Goal: Transaction & Acquisition: Purchase product/service

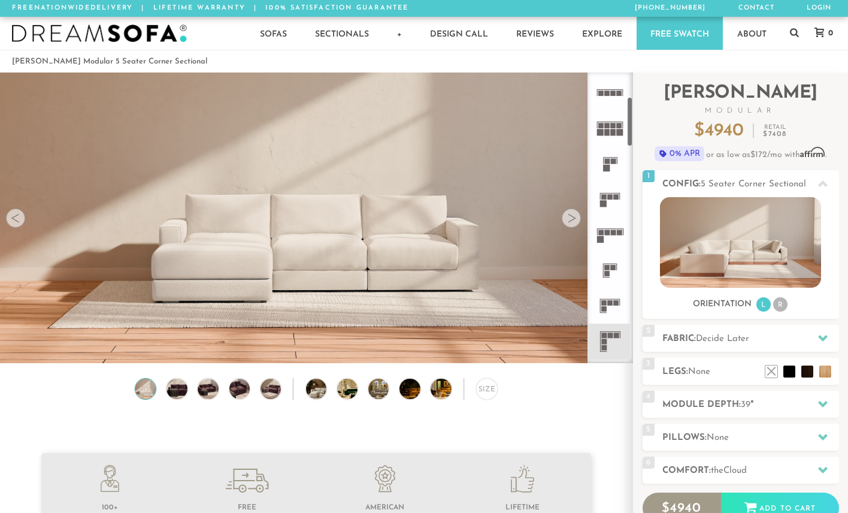
scroll to position [156, 0]
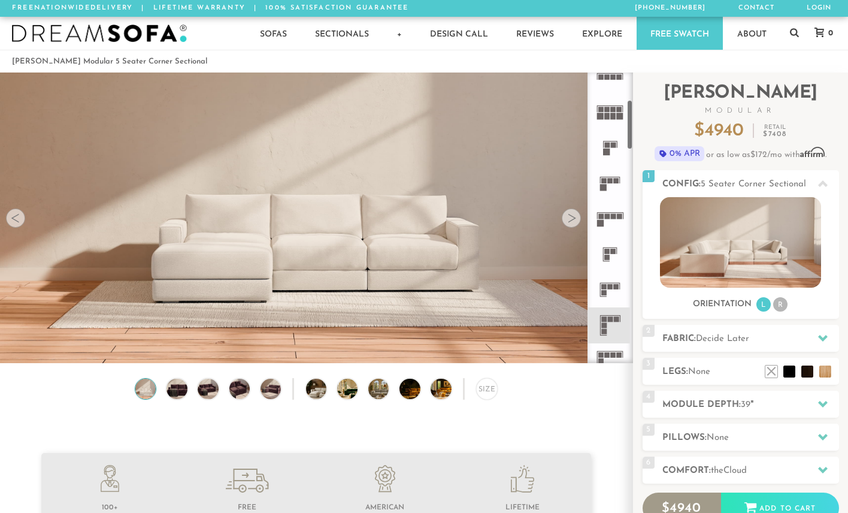
click at [612, 328] on icon at bounding box center [610, 324] width 35 height 35
click at [609, 316] on icon at bounding box center [610, 324] width 35 height 35
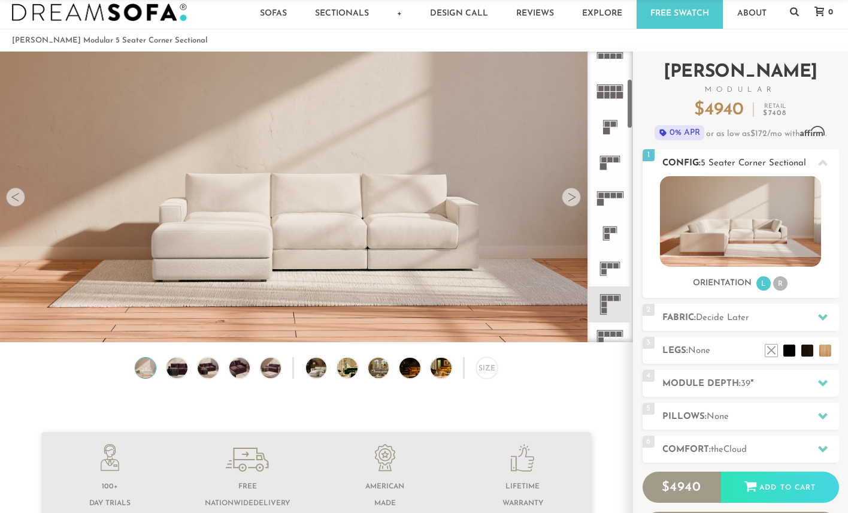
scroll to position [34, 0]
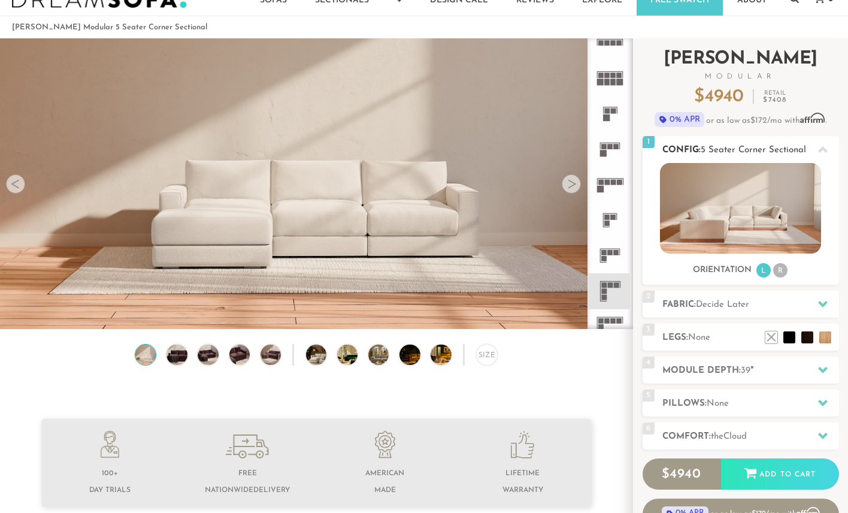
click at [782, 268] on li "R" at bounding box center [780, 270] width 14 height 14
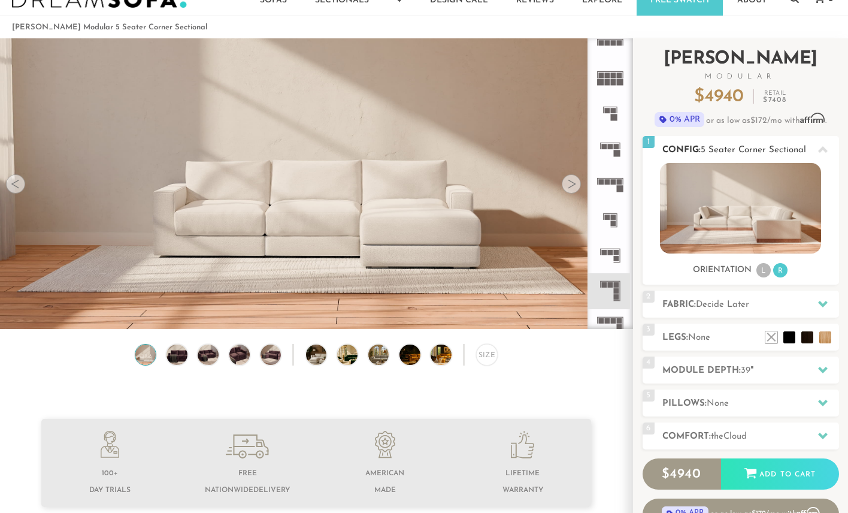
click at [764, 273] on li "L" at bounding box center [764, 270] width 14 height 14
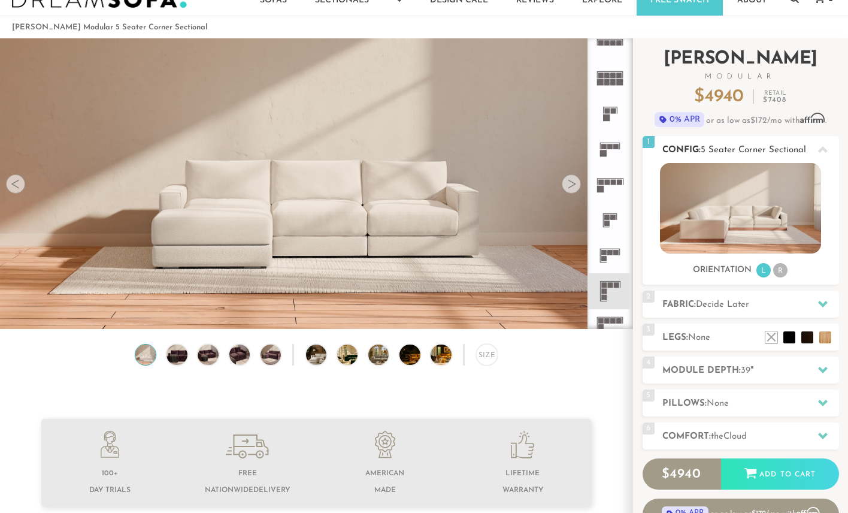
click at [781, 274] on li "R" at bounding box center [780, 270] width 14 height 14
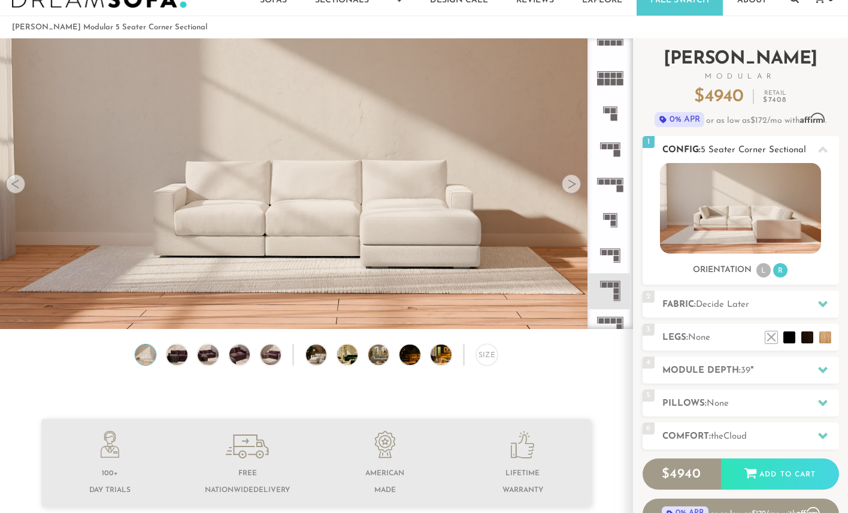
click at [765, 276] on li "L" at bounding box center [764, 270] width 14 height 14
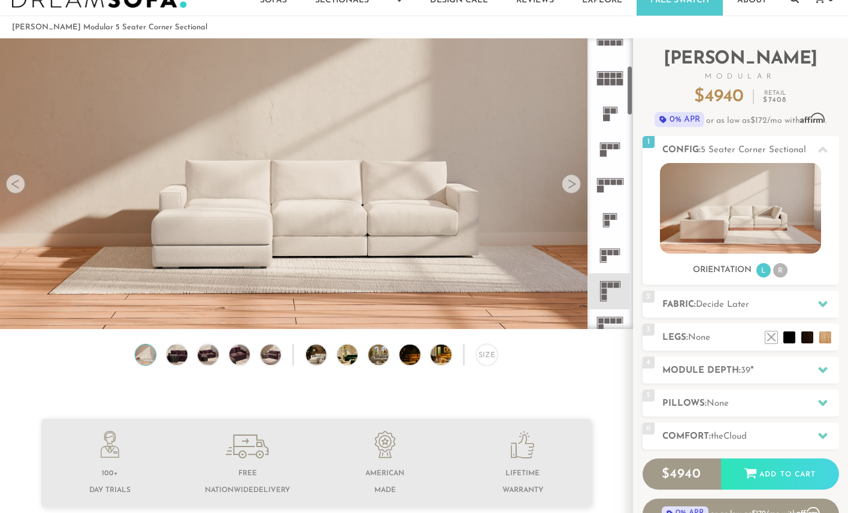
click at [606, 294] on rect at bounding box center [604, 291] width 5 height 5
click at [175, 365] on img at bounding box center [177, 354] width 25 height 20
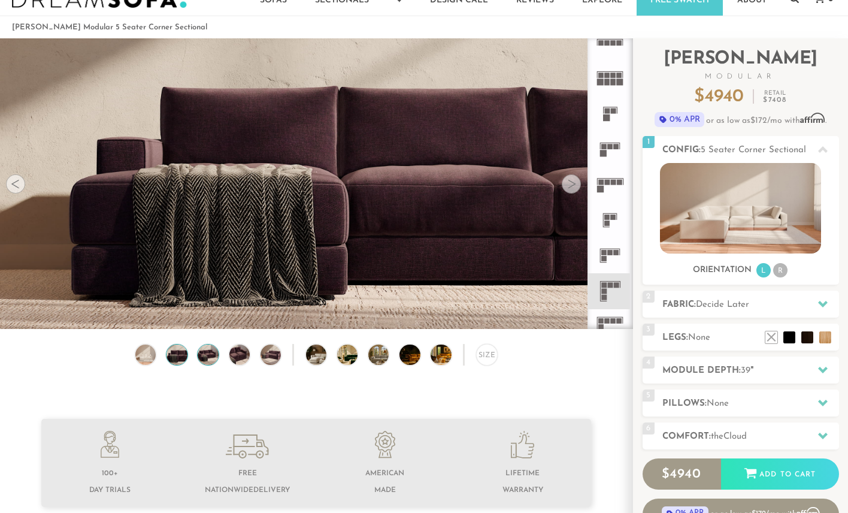
click at [204, 364] on img at bounding box center [208, 354] width 25 height 20
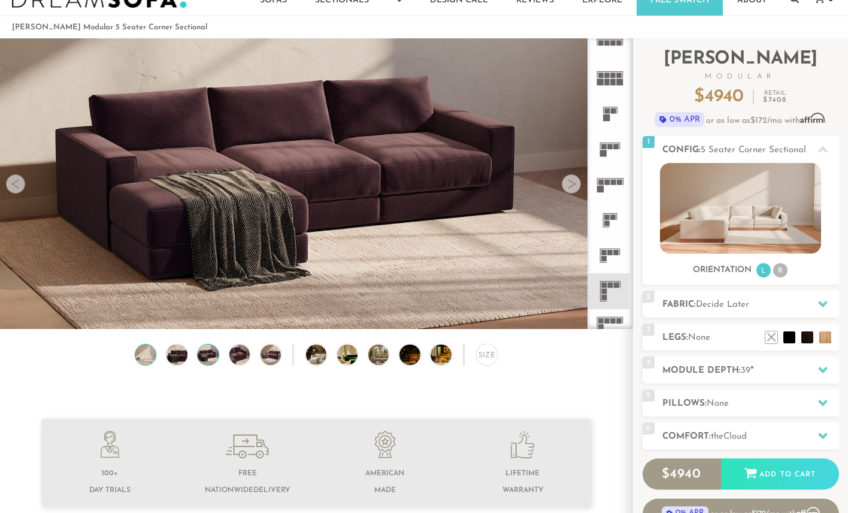
click at [148, 359] on img at bounding box center [146, 354] width 25 height 20
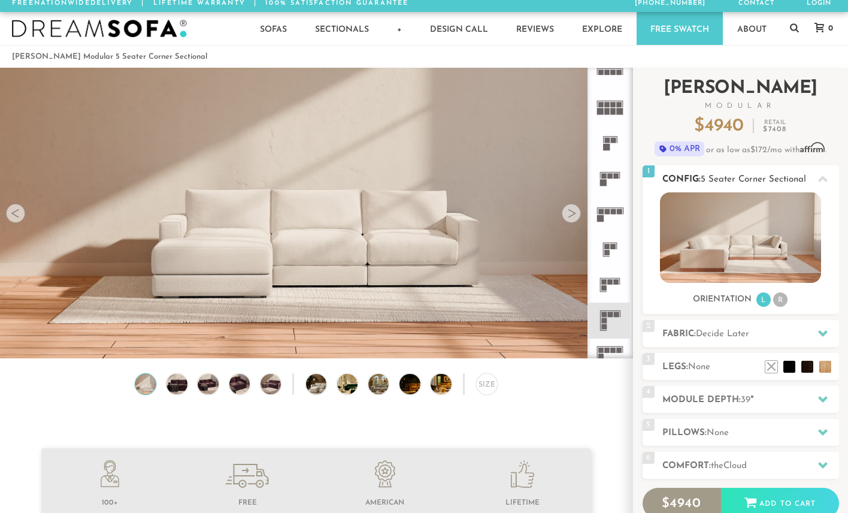
scroll to position [0, 0]
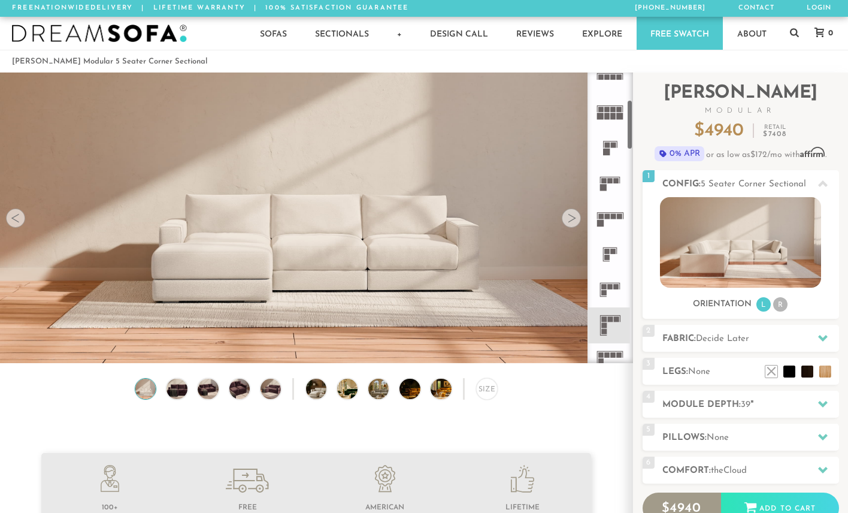
click at [605, 184] on icon at bounding box center [610, 182] width 35 height 35
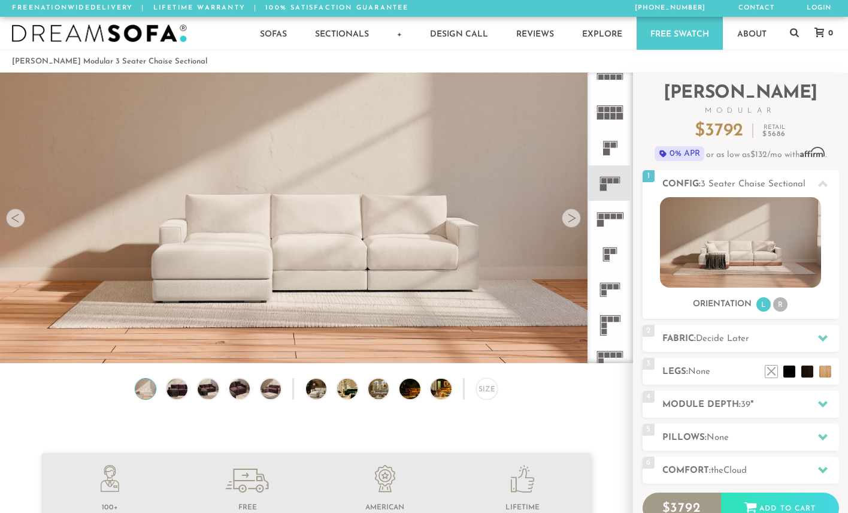
click at [618, 153] on icon at bounding box center [610, 146] width 35 height 35
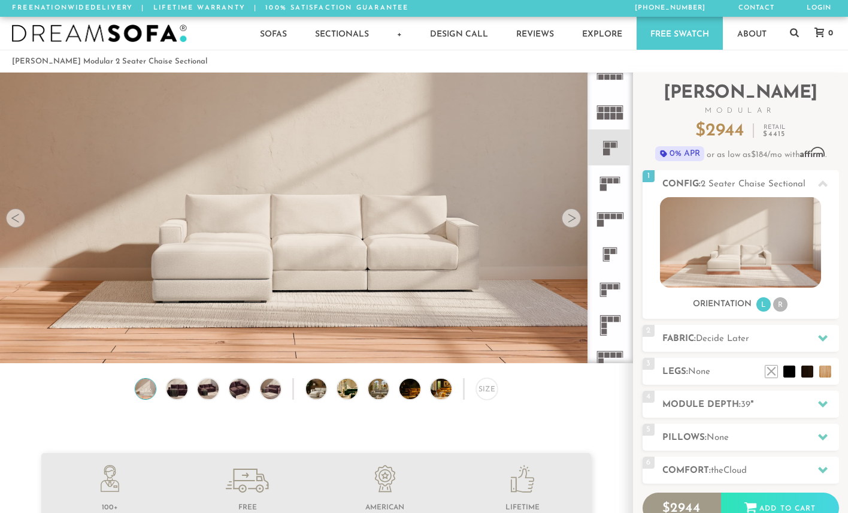
click at [608, 207] on icon at bounding box center [610, 218] width 35 height 35
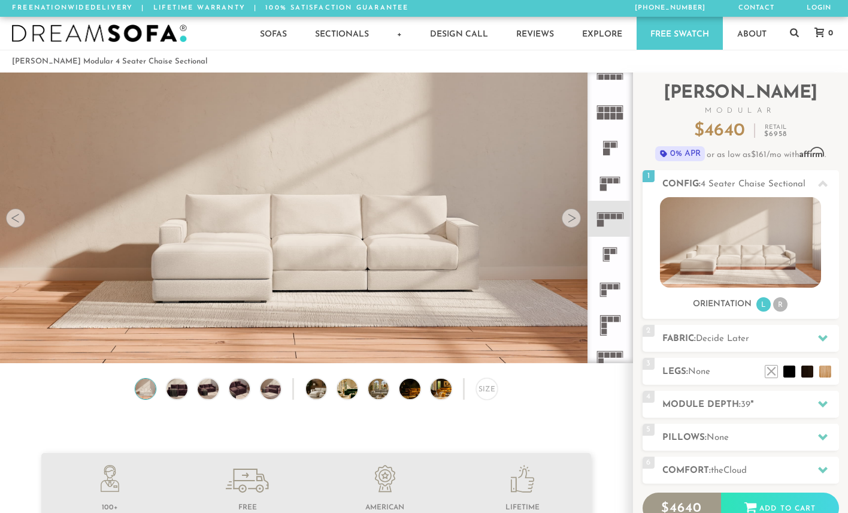
click at [621, 255] on icon at bounding box center [610, 254] width 35 height 35
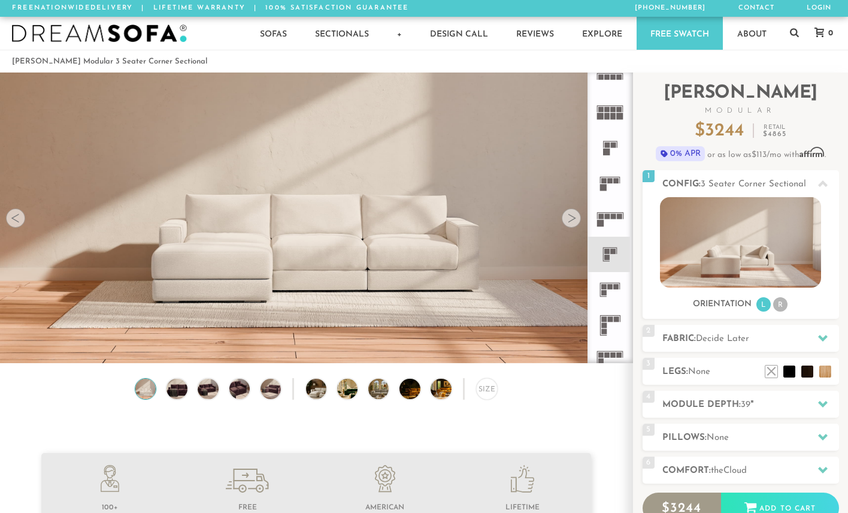
click at [618, 323] on icon at bounding box center [610, 324] width 35 height 35
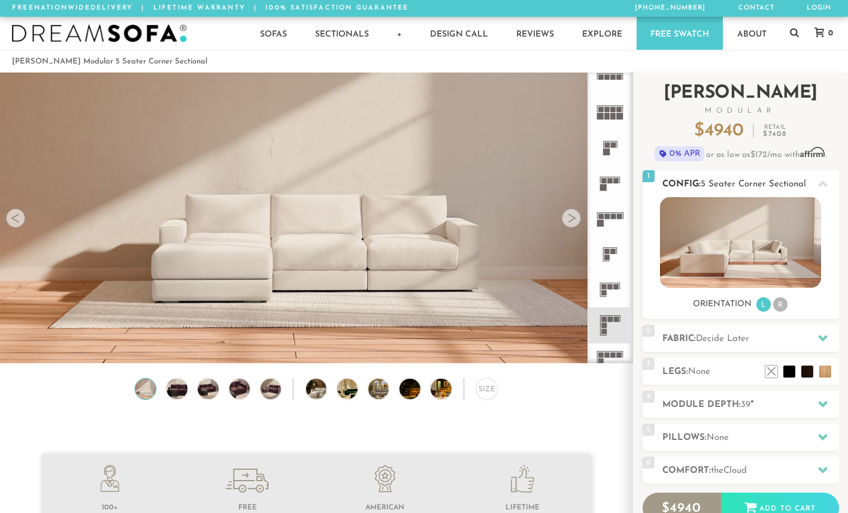
click at [751, 236] on img at bounding box center [740, 242] width 161 height 90
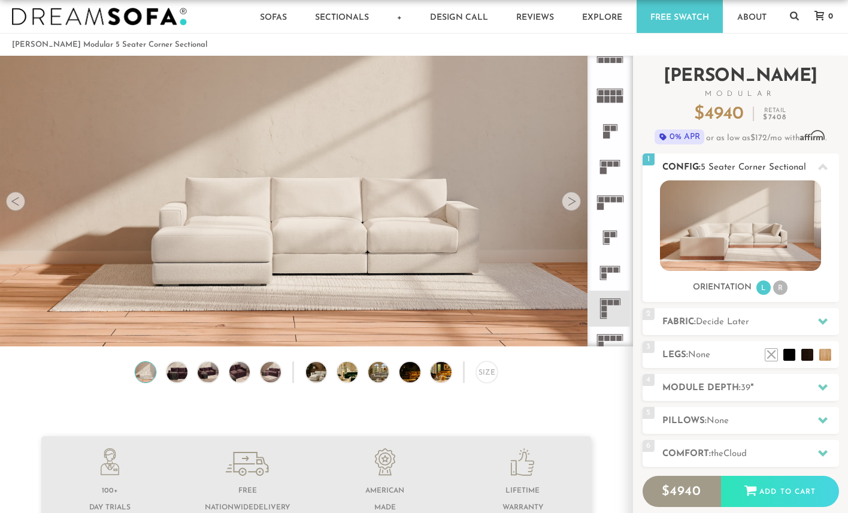
scroll to position [21, 0]
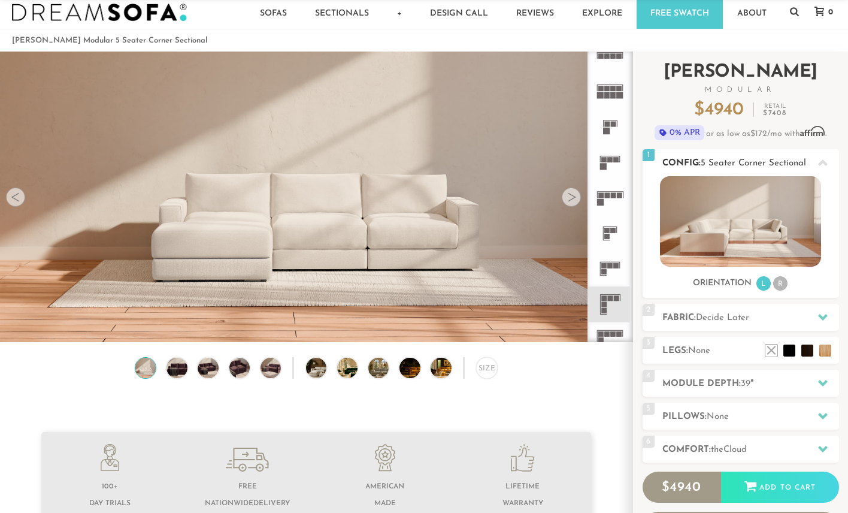
click at [782, 285] on li "R" at bounding box center [780, 283] width 14 height 14
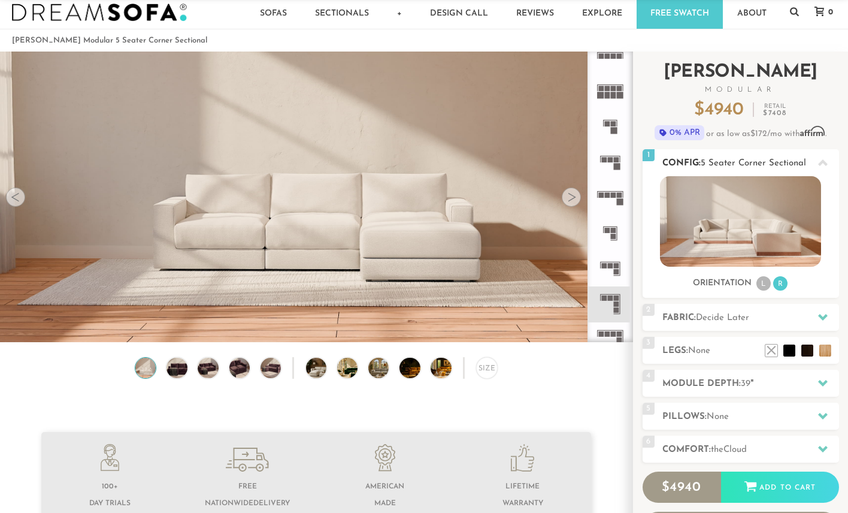
click at [764, 282] on li "L" at bounding box center [764, 283] width 14 height 14
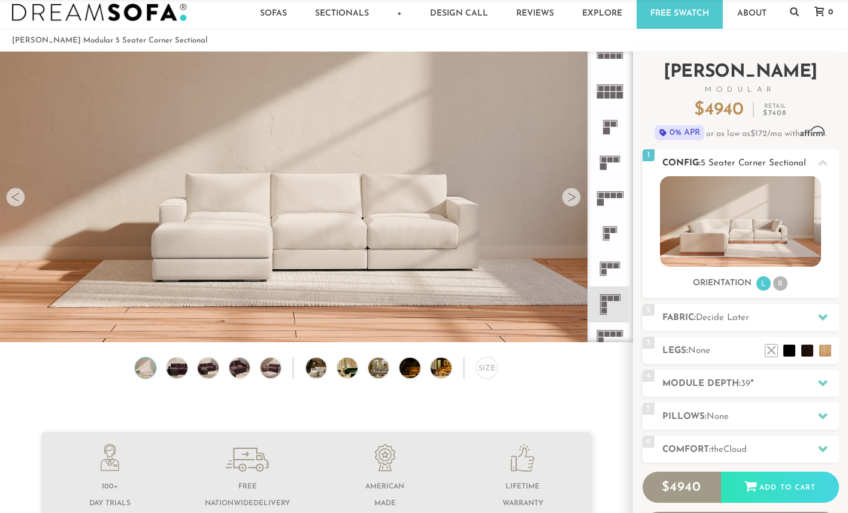
click at [784, 283] on li "R" at bounding box center [780, 283] width 14 height 14
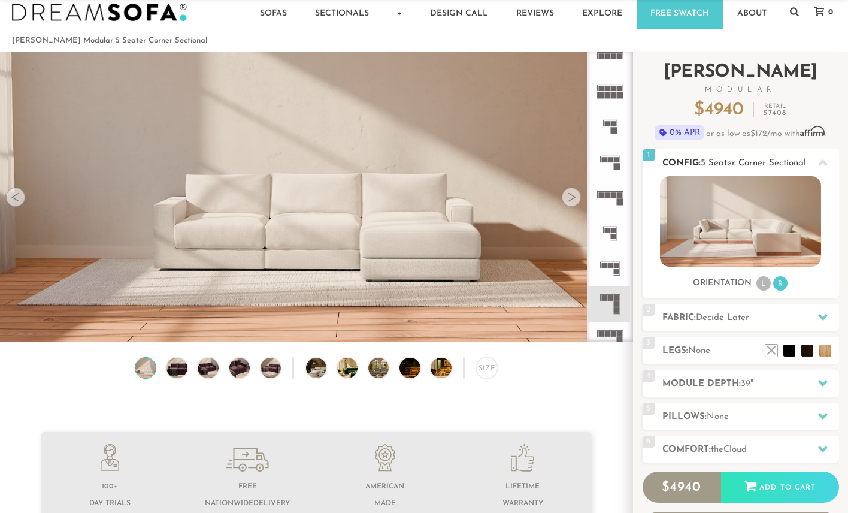
click at [765, 282] on li "L" at bounding box center [764, 283] width 14 height 14
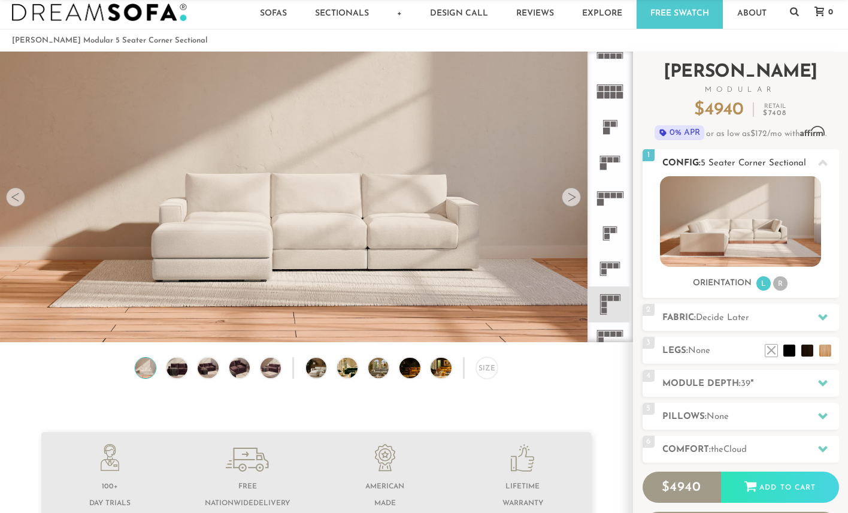
click at [784, 283] on li "R" at bounding box center [780, 283] width 14 height 14
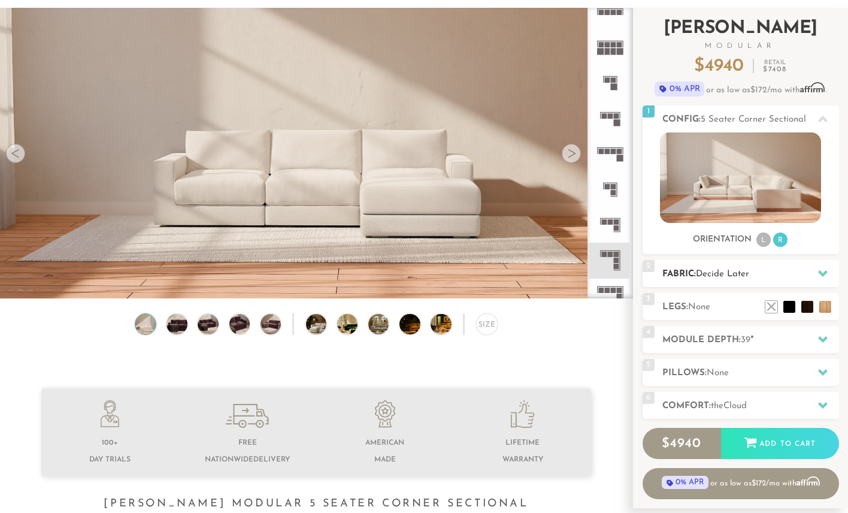
scroll to position [66, 0]
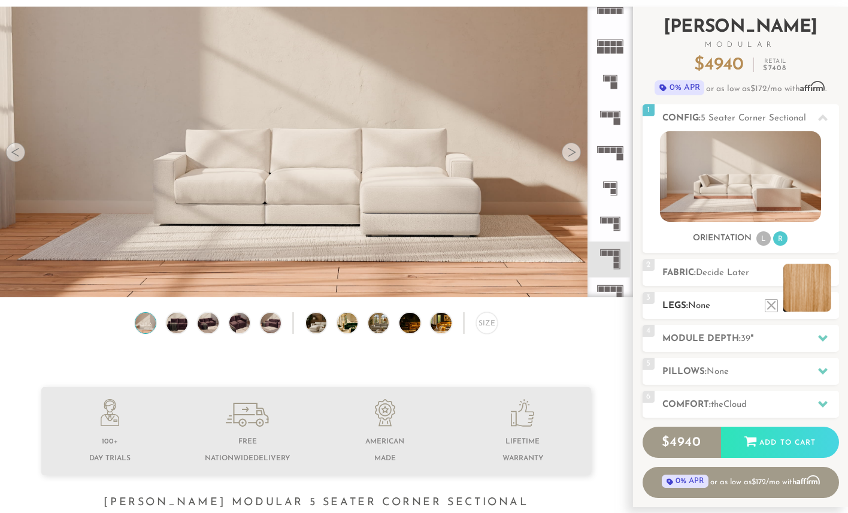
click at [822, 304] on li at bounding box center [808, 288] width 48 height 48
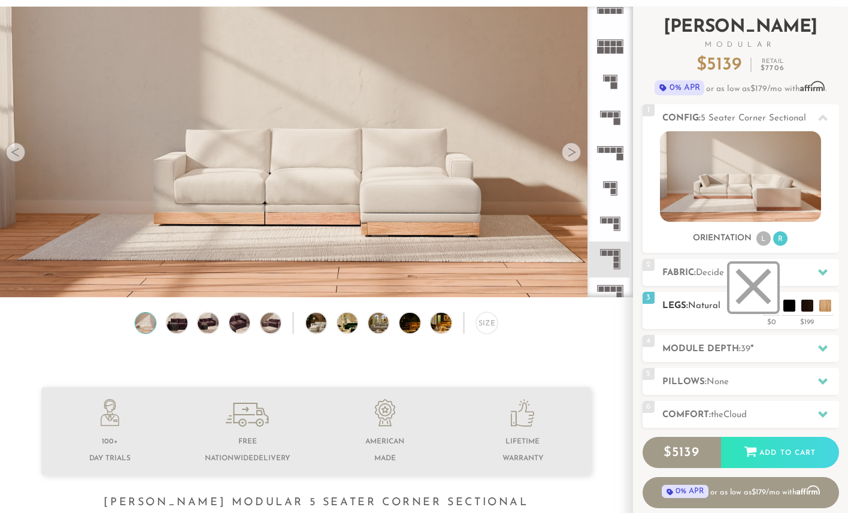
click at [767, 306] on li at bounding box center [754, 288] width 48 height 48
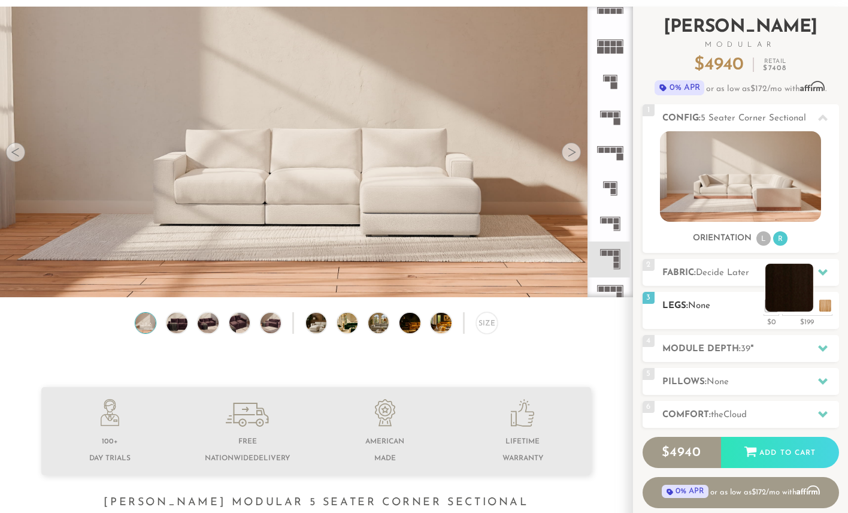
click at [778, 298] on li at bounding box center [790, 288] width 48 height 48
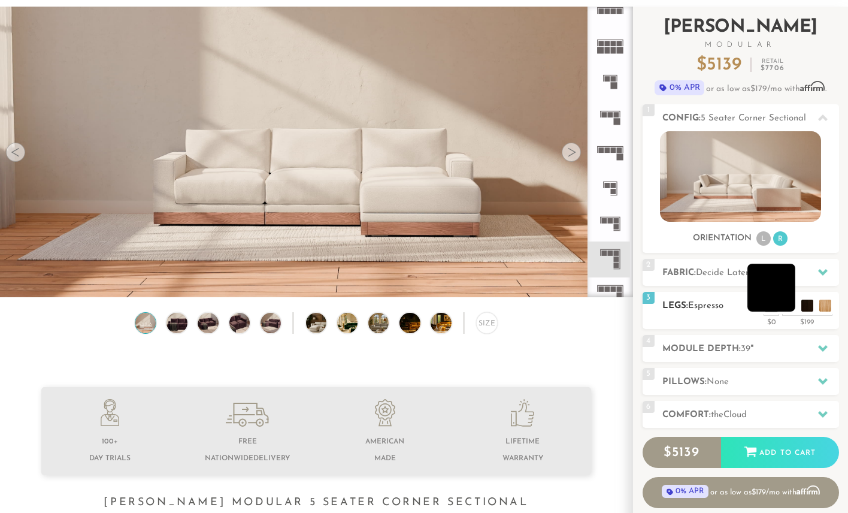
click at [785, 306] on li at bounding box center [772, 288] width 48 height 48
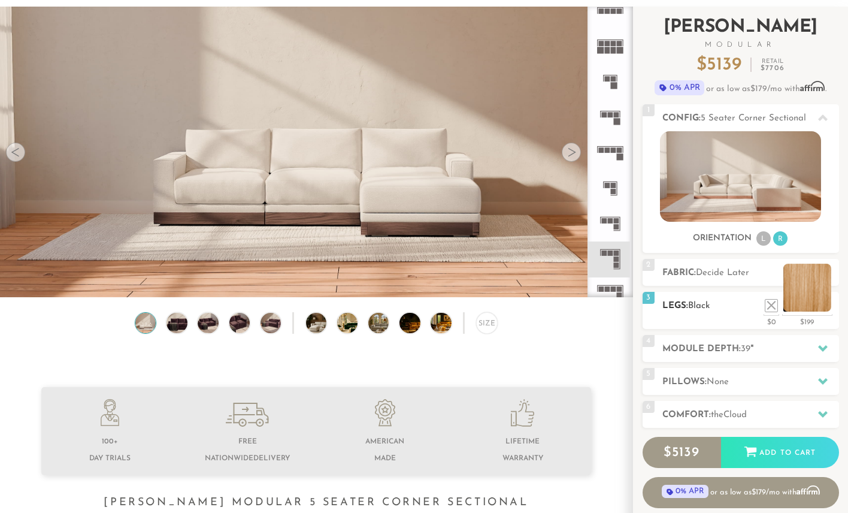
click at [821, 305] on li at bounding box center [808, 288] width 48 height 48
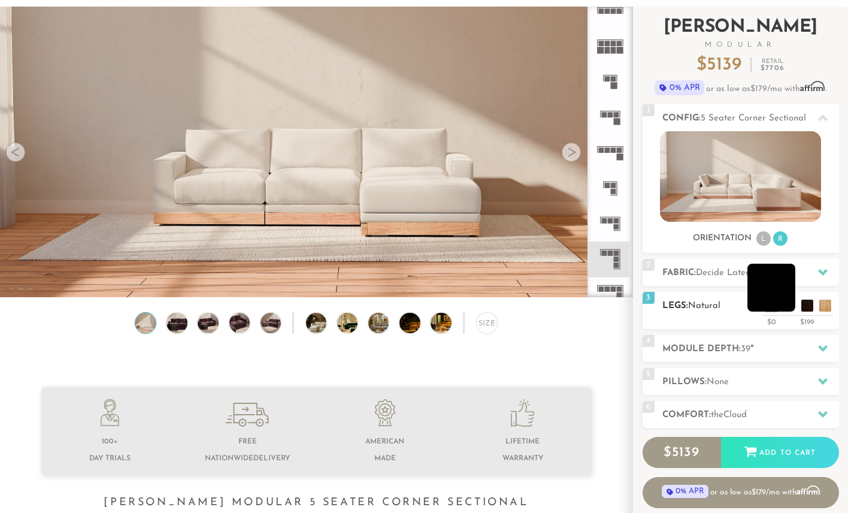
click at [785, 310] on li at bounding box center [772, 288] width 48 height 48
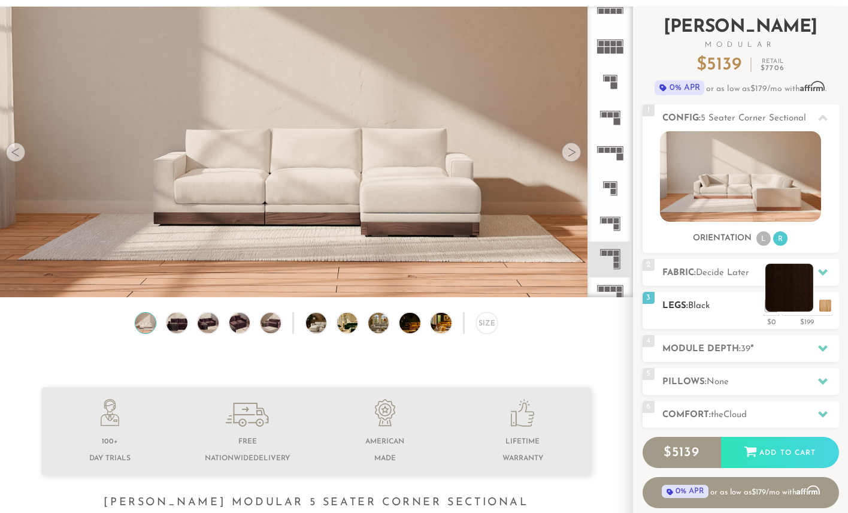
click at [792, 307] on li at bounding box center [790, 288] width 48 height 48
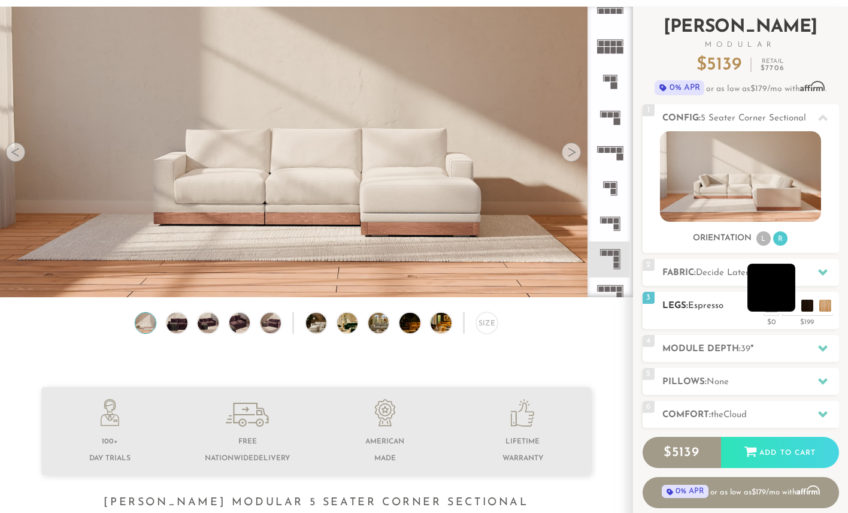
click at [784, 307] on li at bounding box center [772, 288] width 48 height 48
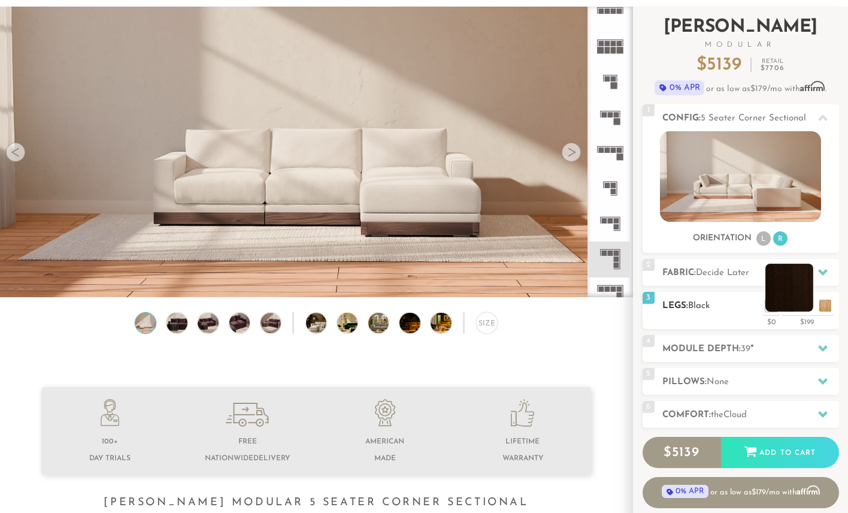
click at [802, 304] on li at bounding box center [790, 288] width 48 height 48
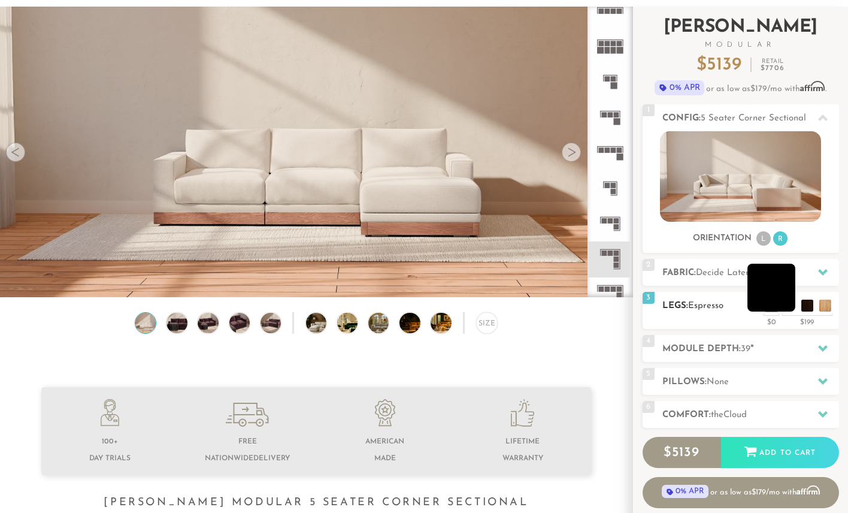
click at [785, 303] on li at bounding box center [772, 288] width 48 height 48
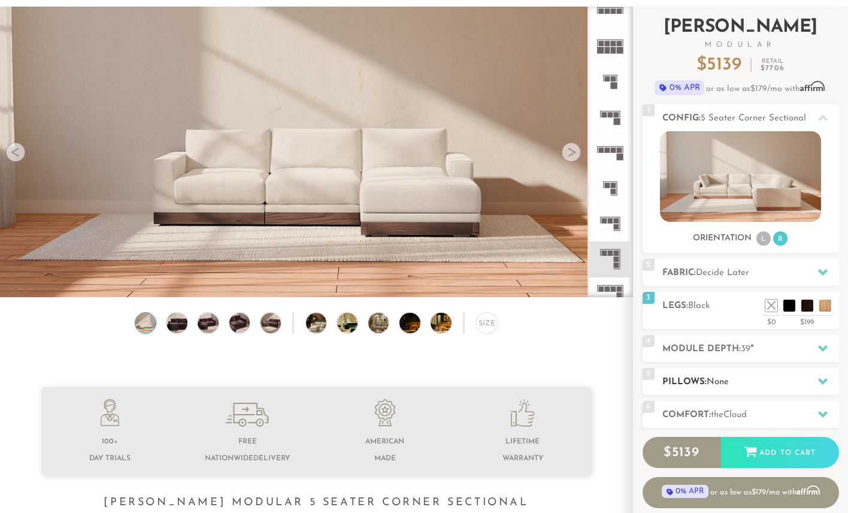
click at [726, 388] on h2 "Pillows: None" at bounding box center [751, 382] width 177 height 14
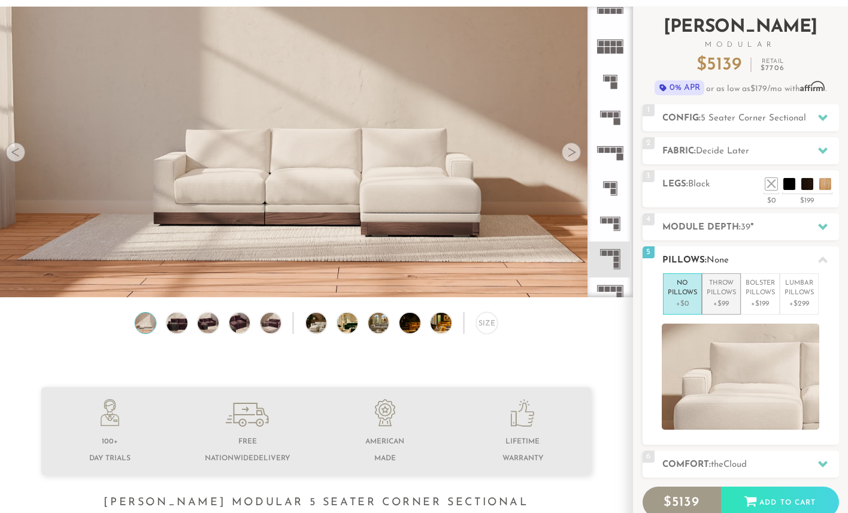
click at [726, 305] on p "+$99" at bounding box center [721, 303] width 29 height 11
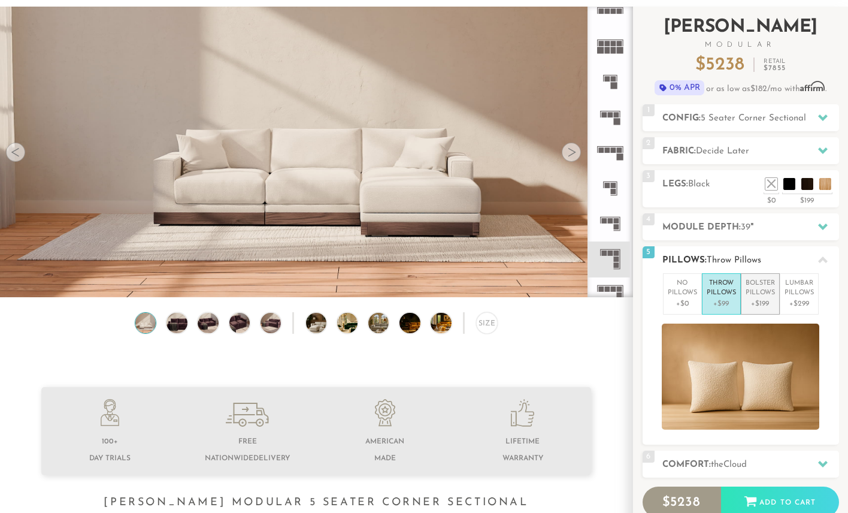
click at [761, 303] on p "+$199" at bounding box center [760, 303] width 29 height 11
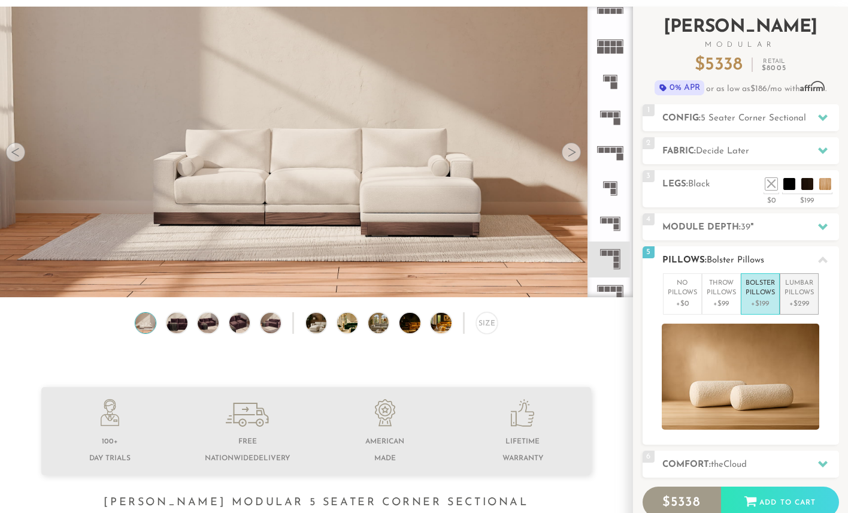
click at [789, 299] on p "+$299" at bounding box center [799, 303] width 29 height 11
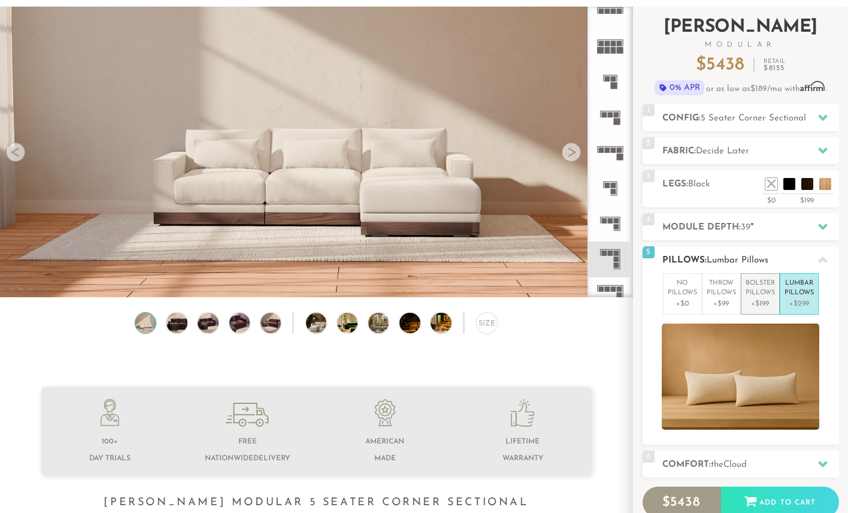
click at [763, 298] on p "+$199" at bounding box center [760, 303] width 29 height 11
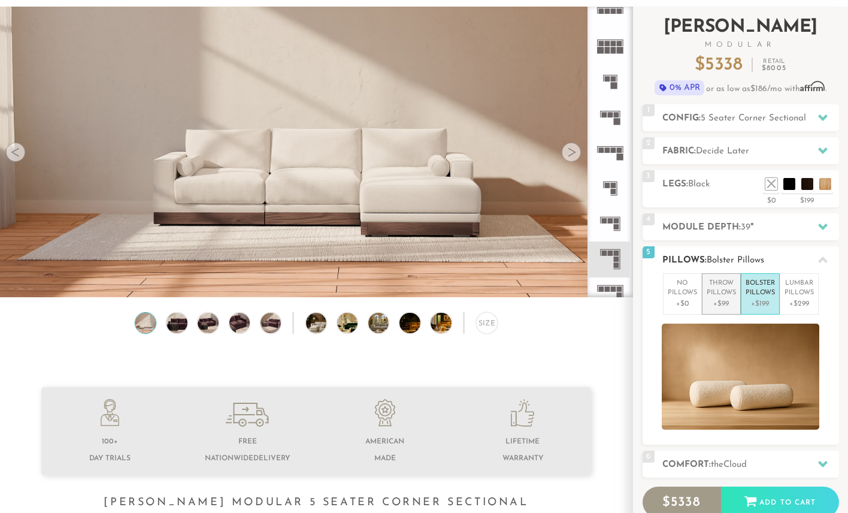
click at [718, 295] on p "Throw Pillows" at bounding box center [721, 289] width 29 height 20
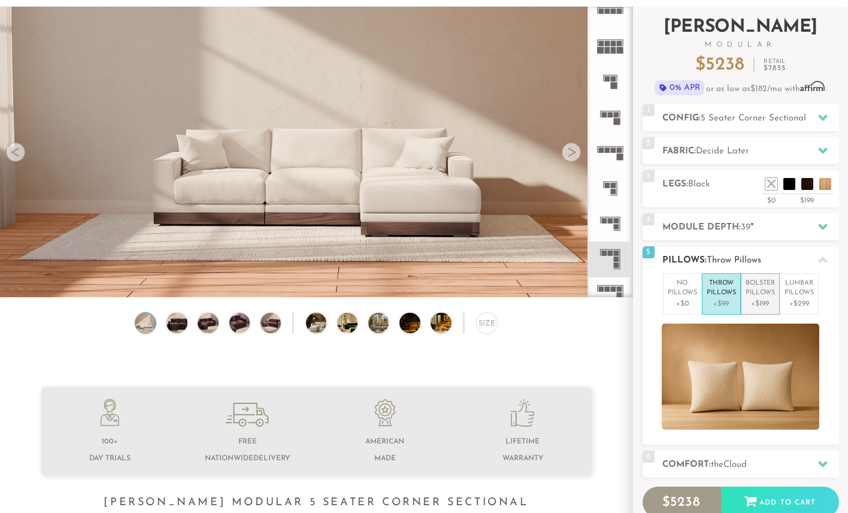
click at [759, 295] on p "Bolster Pillows" at bounding box center [760, 289] width 29 height 20
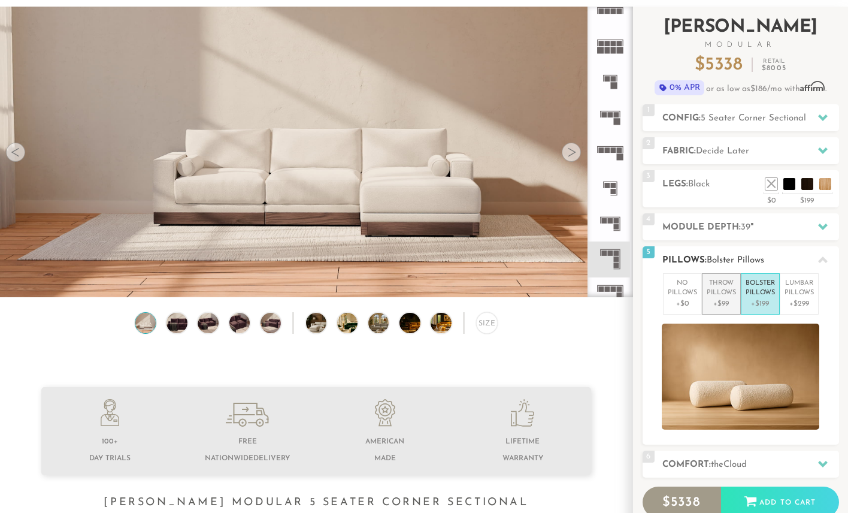
click at [711, 293] on p "Throw Pillows" at bounding box center [721, 289] width 29 height 20
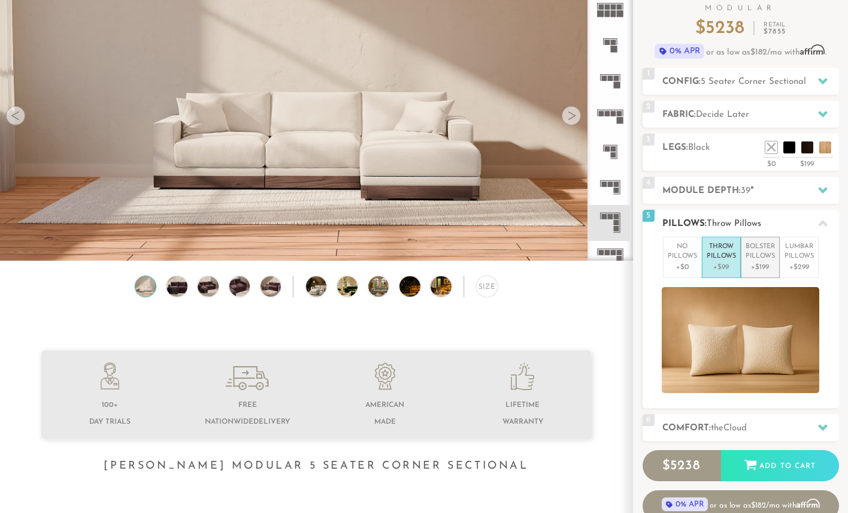
scroll to position [103, 0]
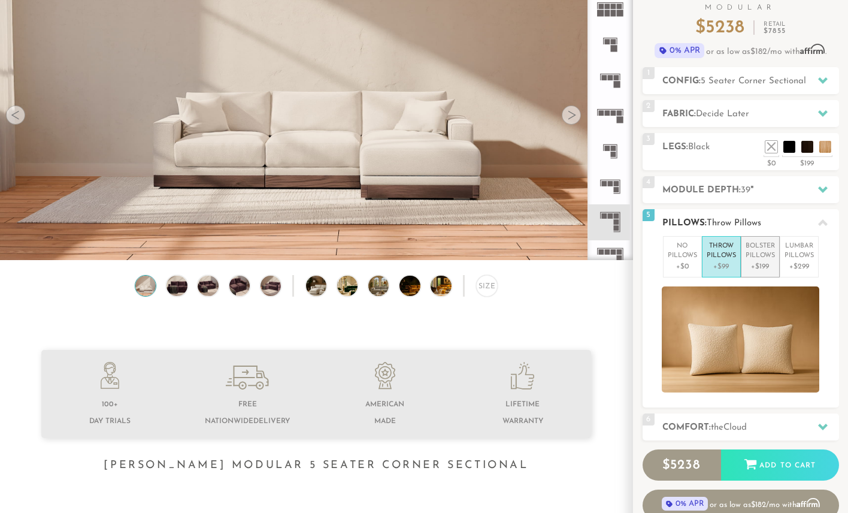
click at [761, 271] on p "+$199" at bounding box center [760, 266] width 29 height 11
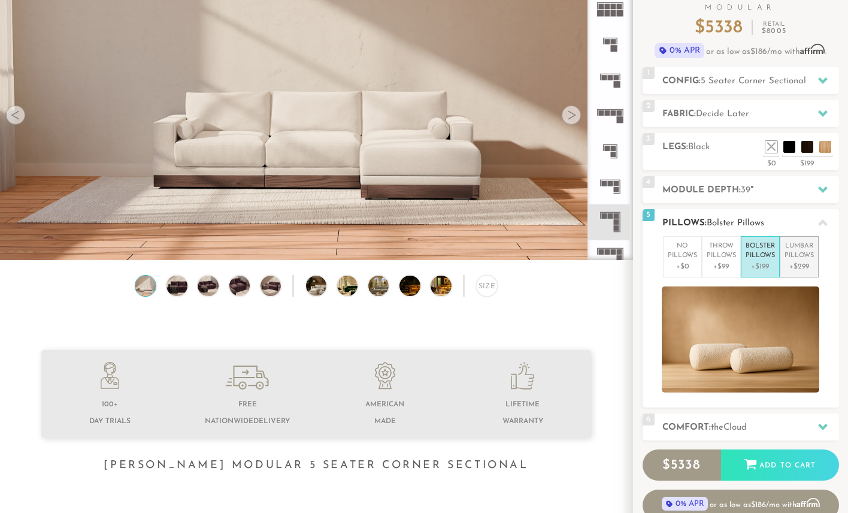
click at [790, 266] on p "+$299" at bounding box center [799, 266] width 29 height 11
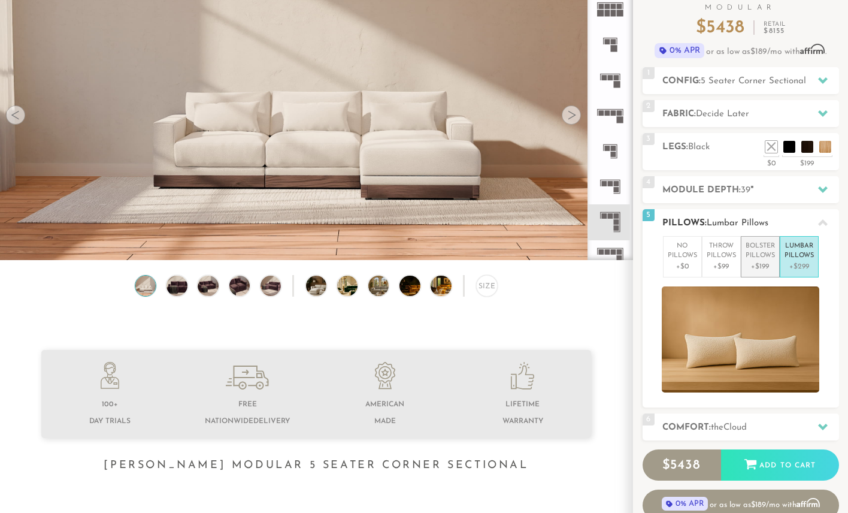
click at [755, 262] on p "+$199" at bounding box center [760, 266] width 29 height 11
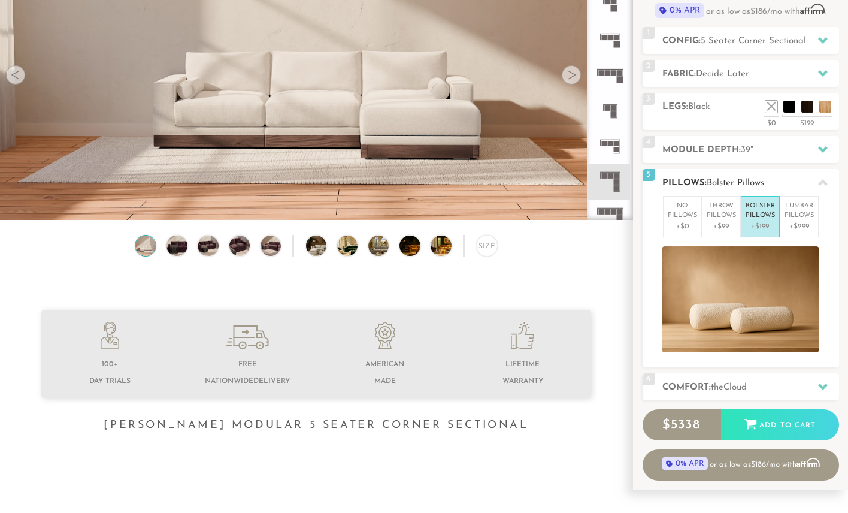
scroll to position [147, 0]
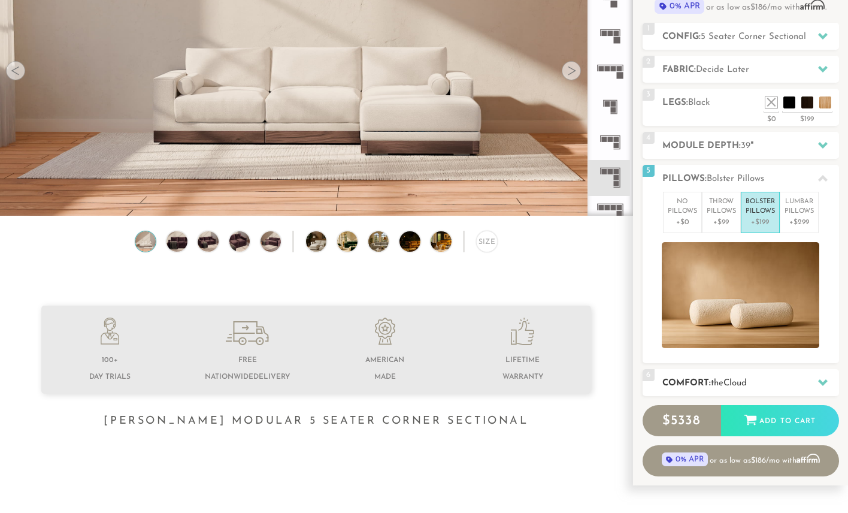
click at [736, 384] on span "Cloud" at bounding box center [735, 383] width 23 height 9
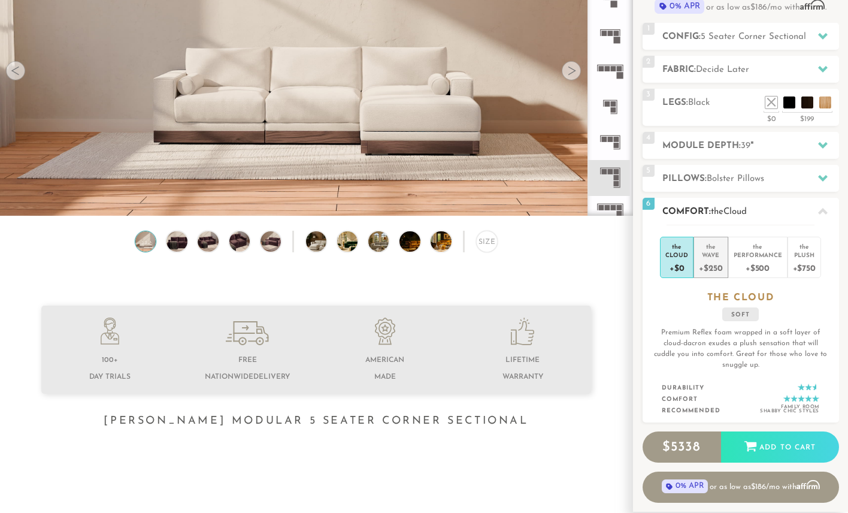
click at [715, 270] on div "+$250" at bounding box center [710, 267] width 23 height 17
click at [804, 216] on h2 "Comfort: the Wave" at bounding box center [751, 212] width 177 height 14
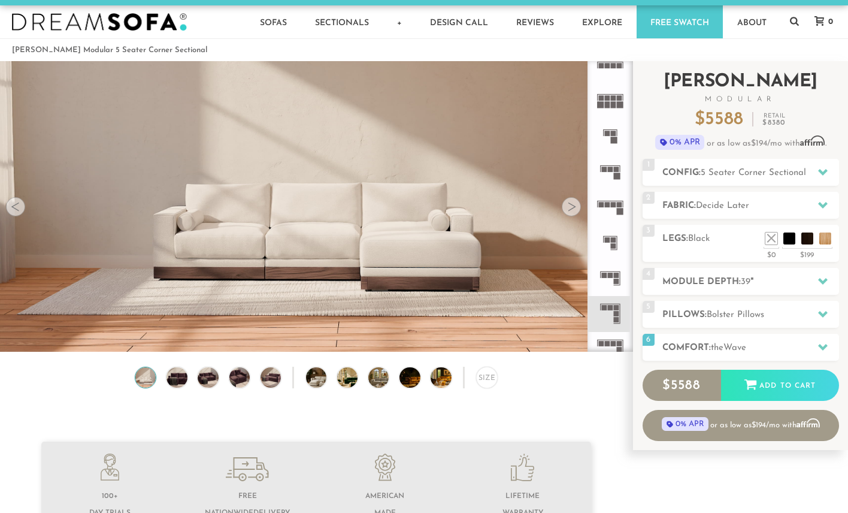
scroll to position [8, 0]
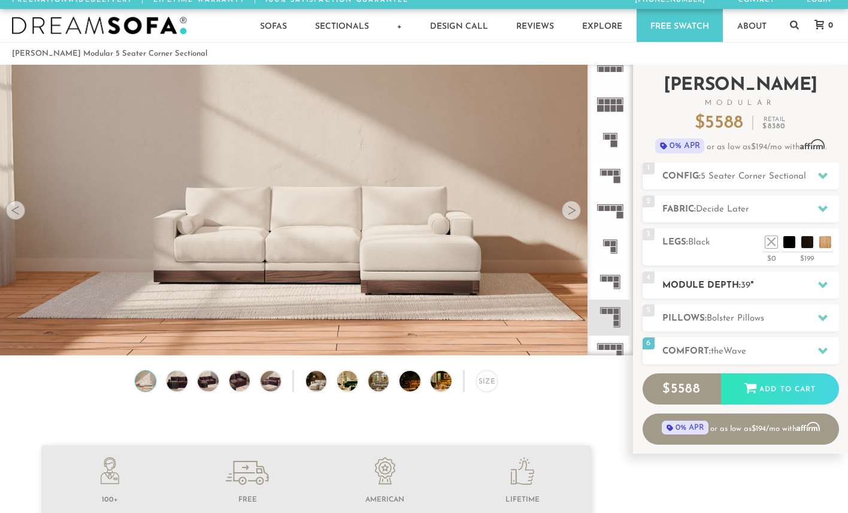
click at [756, 286] on h2 "Module Depth: 39 "" at bounding box center [751, 286] width 177 height 14
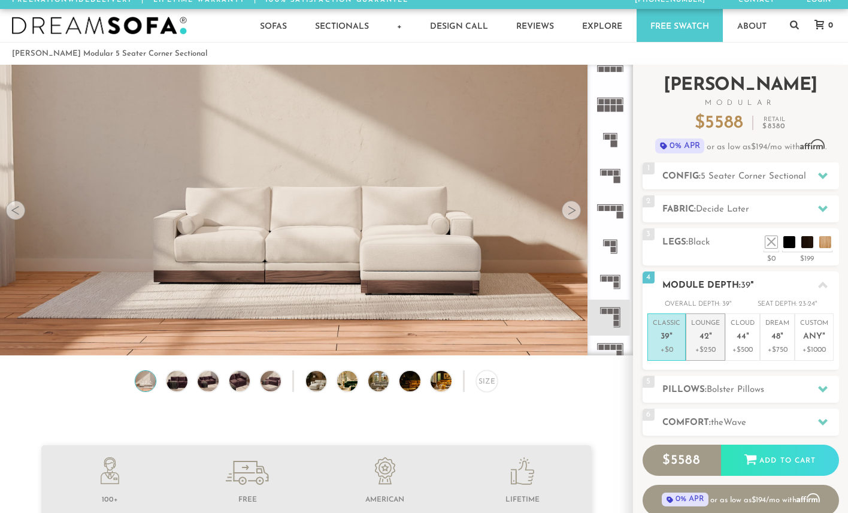
click at [713, 345] on p "+$250" at bounding box center [705, 349] width 29 height 11
click at [670, 339] on em """ at bounding box center [671, 337] width 3 height 10
click at [821, 283] on icon at bounding box center [823, 285] width 10 height 10
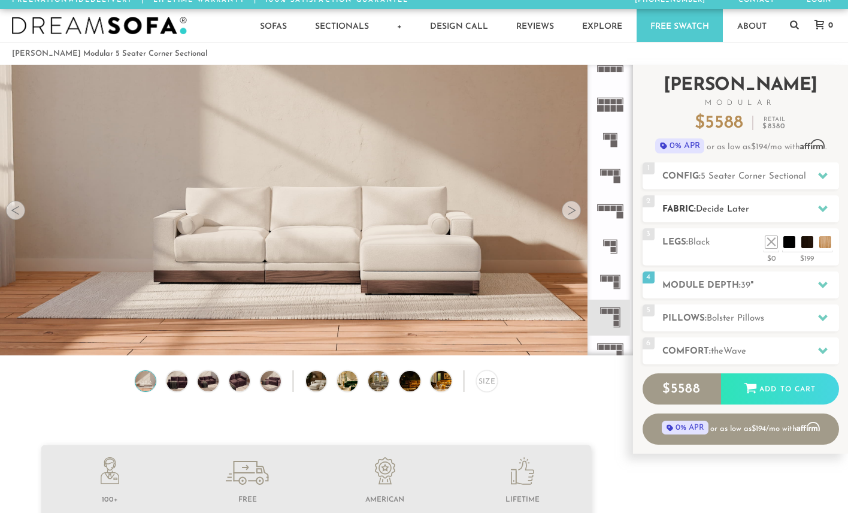
click at [776, 197] on div "2 Fabric: Decide Later" at bounding box center [741, 208] width 197 height 27
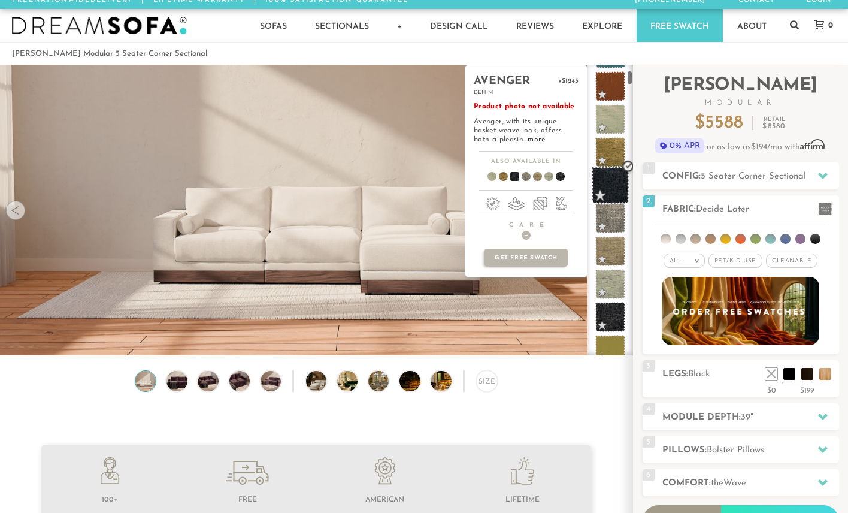
scroll to position [170, 0]
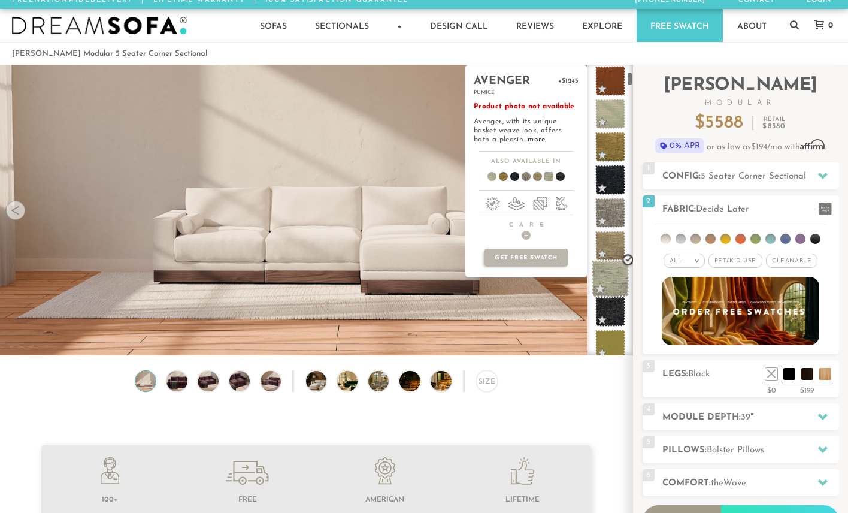
click at [612, 277] on span at bounding box center [611, 279] width 38 height 38
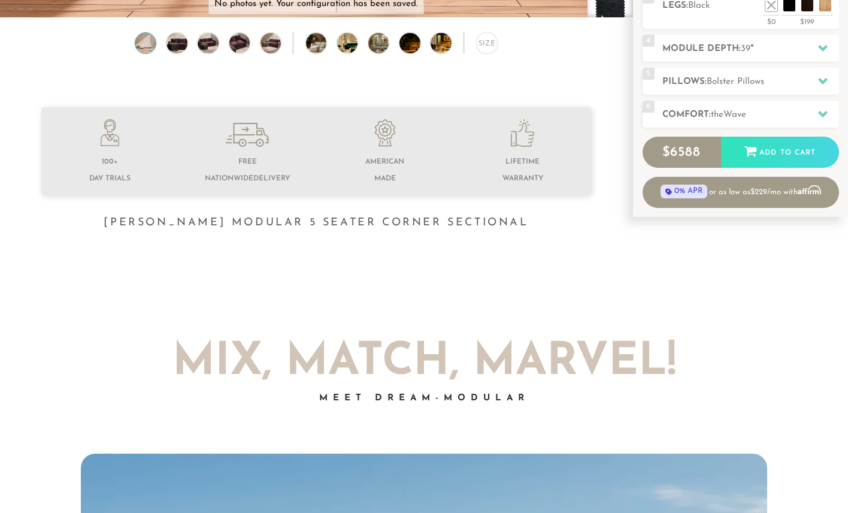
scroll to position [0, 0]
